Goal: Check status

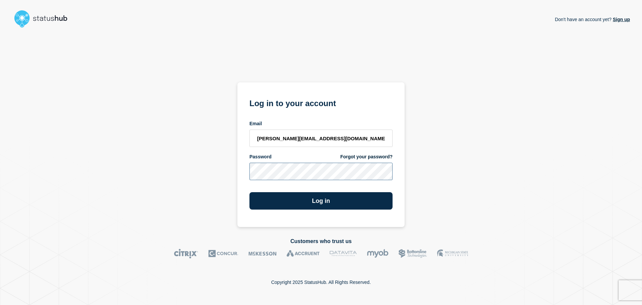
click at [249, 192] on button "Log in" at bounding box center [320, 200] width 143 height 17
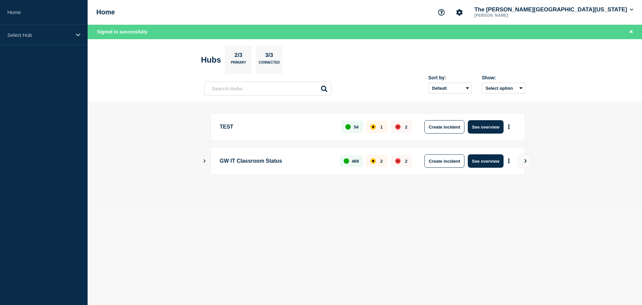
click at [205, 160] on icon "Show Connected Hubs" at bounding box center [204, 160] width 4 height 3
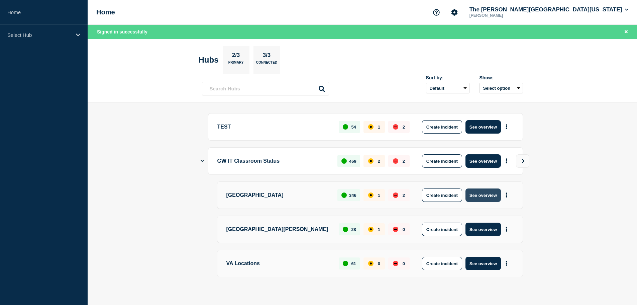
click at [487, 195] on button "See overview" at bounding box center [483, 194] width 35 height 13
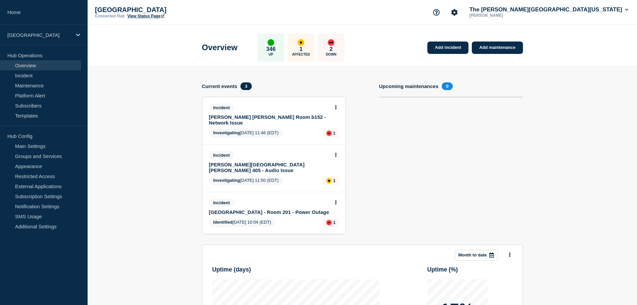
click at [414, 139] on section "Upcoming maintenances 0" at bounding box center [451, 163] width 144 height 162
